Goal: Check status: Check status

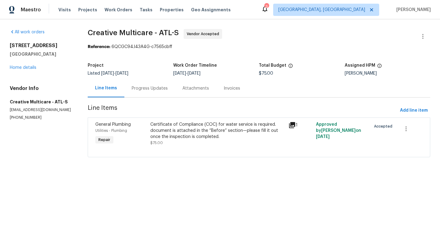
click at [145, 90] on div "Progress Updates" at bounding box center [150, 88] width 36 height 6
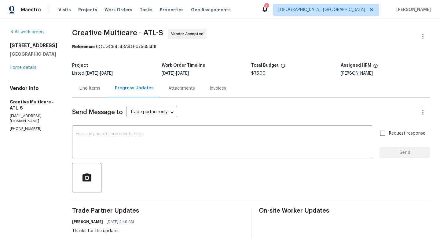
click at [195, 89] on div "Attachments" at bounding box center [181, 88] width 27 height 6
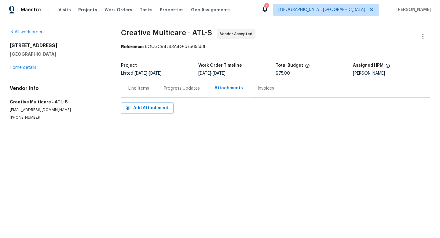
click at [263, 87] on div "Invoices" at bounding box center [266, 88] width 16 height 6
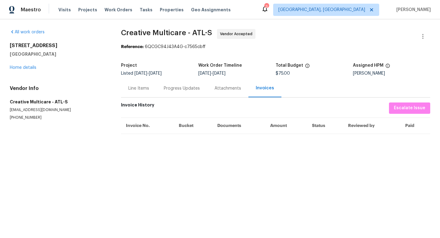
click at [135, 89] on div "Line Items" at bounding box center [138, 88] width 21 height 6
